Goal: Task Accomplishment & Management: Complete application form

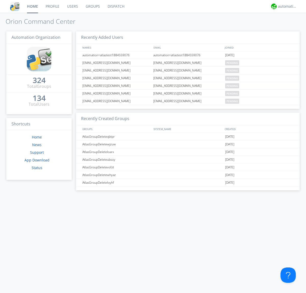
click at [72, 6] on link "Users" at bounding box center [72, 6] width 19 height 13
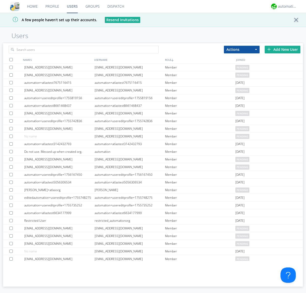
click at [283, 49] on div "Add New User" at bounding box center [283, 50] width 36 height 8
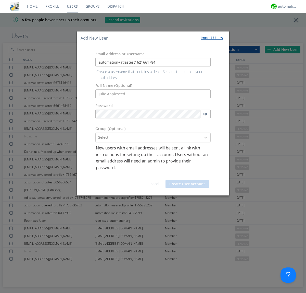
type input "automation+atlastest1621661784"
click at [187, 180] on button "Create User Account" at bounding box center [187, 184] width 43 height 8
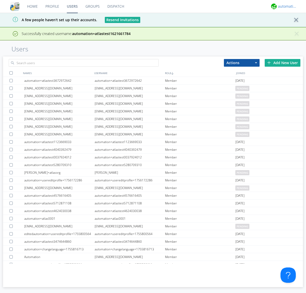
click at [286, 6] on div "automation+atlas" at bounding box center [287, 6] width 19 height 5
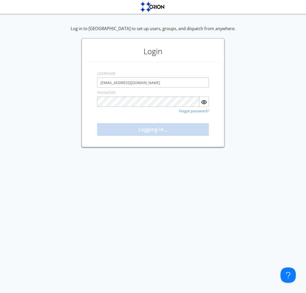
type input "[EMAIL_ADDRESS][DOMAIN_NAME]"
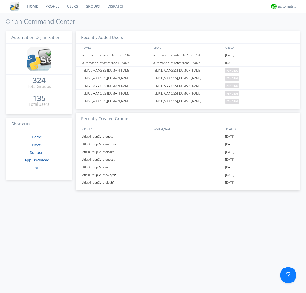
click at [72, 6] on link "Users" at bounding box center [72, 6] width 19 height 13
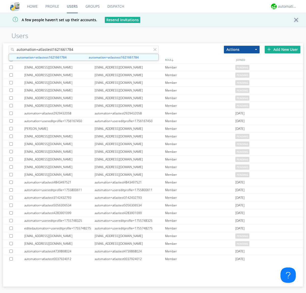
type input "automation+atlastest1621661784"
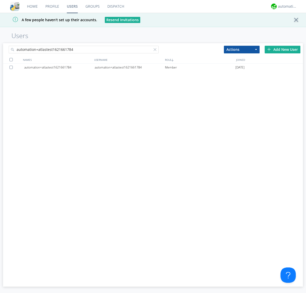
click at [156, 50] on div at bounding box center [156, 50] width 5 height 5
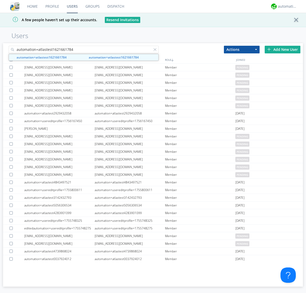
type input "automation+atlastest1621661784"
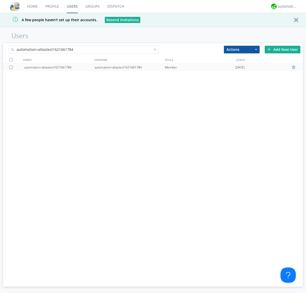
click at [294, 67] on div at bounding box center [294, 67] width 5 height 4
click at [286, 6] on div "automation+atlas" at bounding box center [287, 6] width 19 height 5
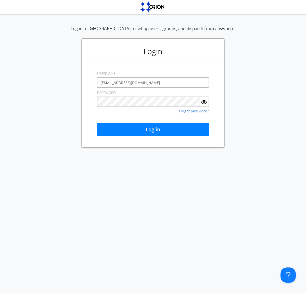
type input "[EMAIL_ADDRESS][DOMAIN_NAME]"
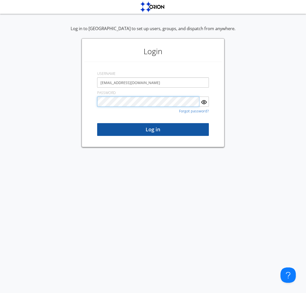
click at [153, 129] on button "Log in" at bounding box center [153, 129] width 112 height 13
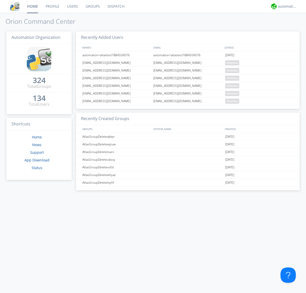
click at [72, 6] on link "Users" at bounding box center [72, 6] width 19 height 13
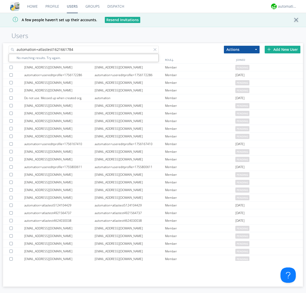
type input "automation+atlastest1621661784"
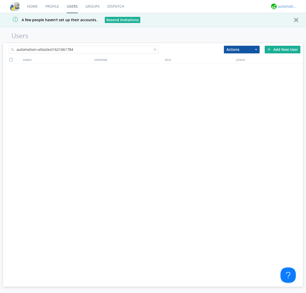
click at [286, 6] on div "automation+atlas" at bounding box center [287, 6] width 19 height 5
